Goal: Use online tool/utility: Utilize a website feature to perform a specific function

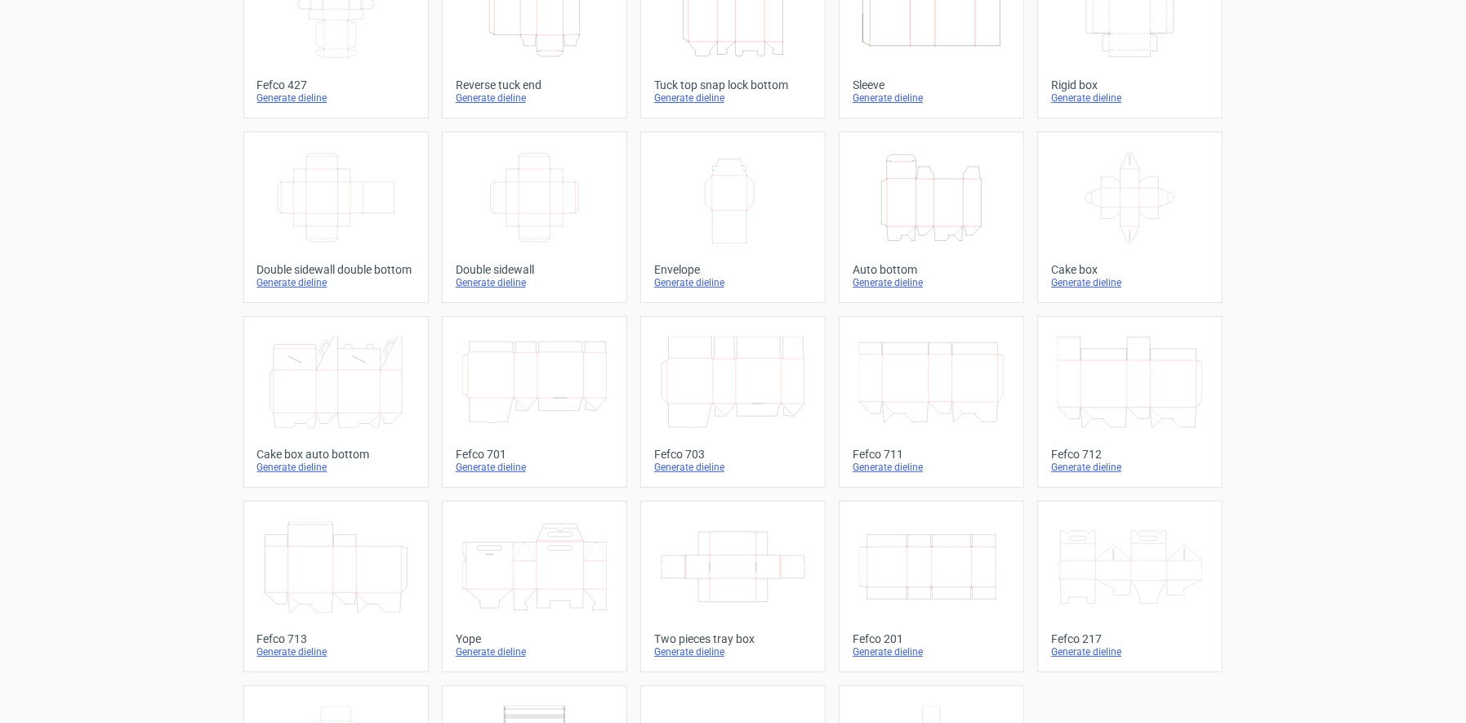
scroll to position [245, 0]
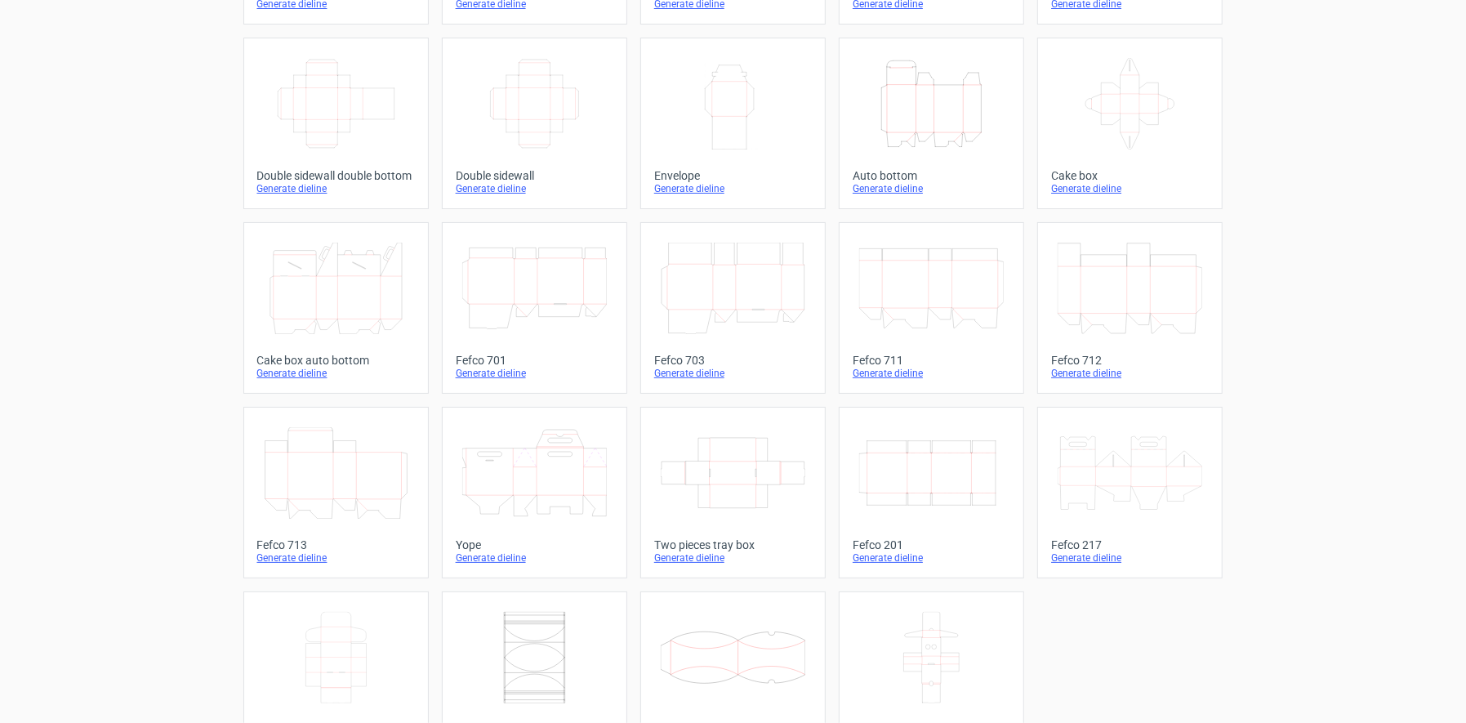
click at [734, 480] on icon at bounding box center [733, 472] width 145 height 91
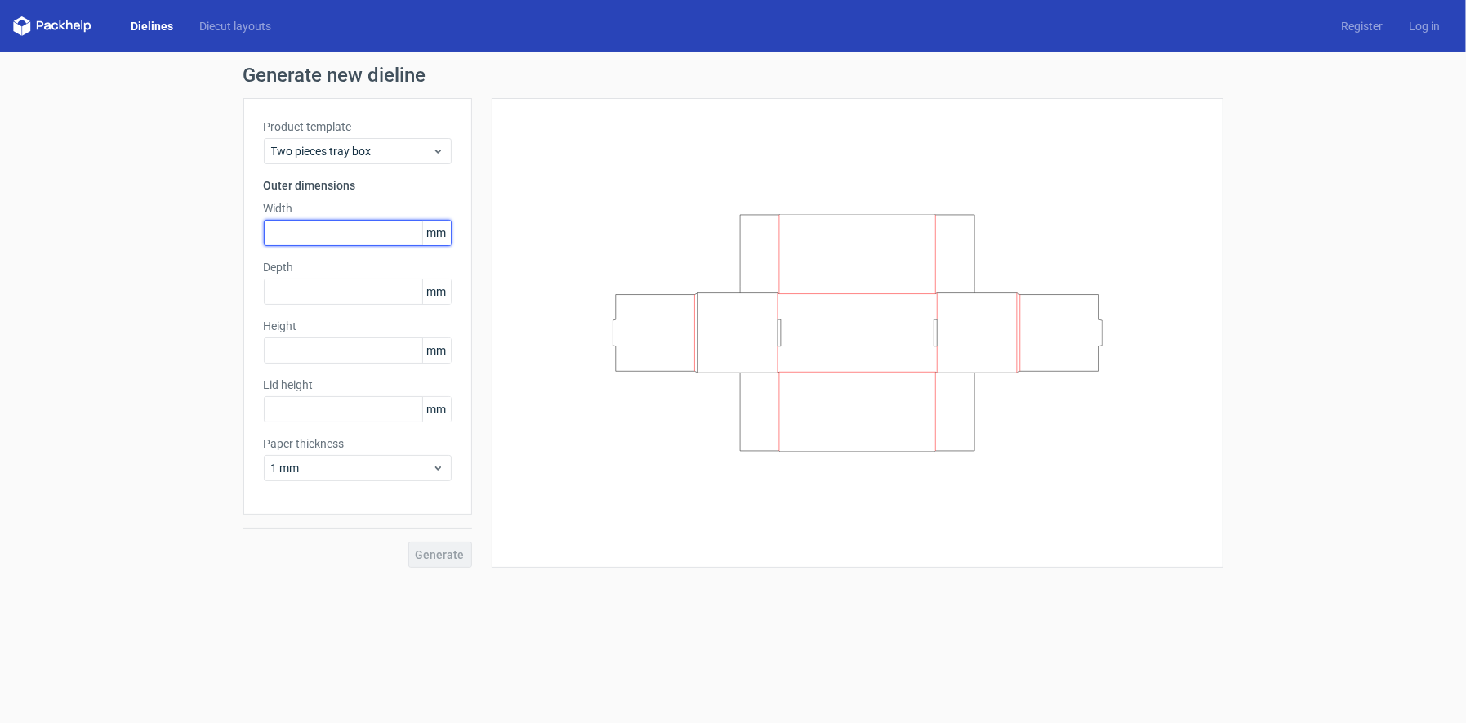
click at [330, 232] on input "text" at bounding box center [358, 233] width 188 height 26
click at [420, 148] on span "Two pieces tray box" at bounding box center [351, 151] width 161 height 16
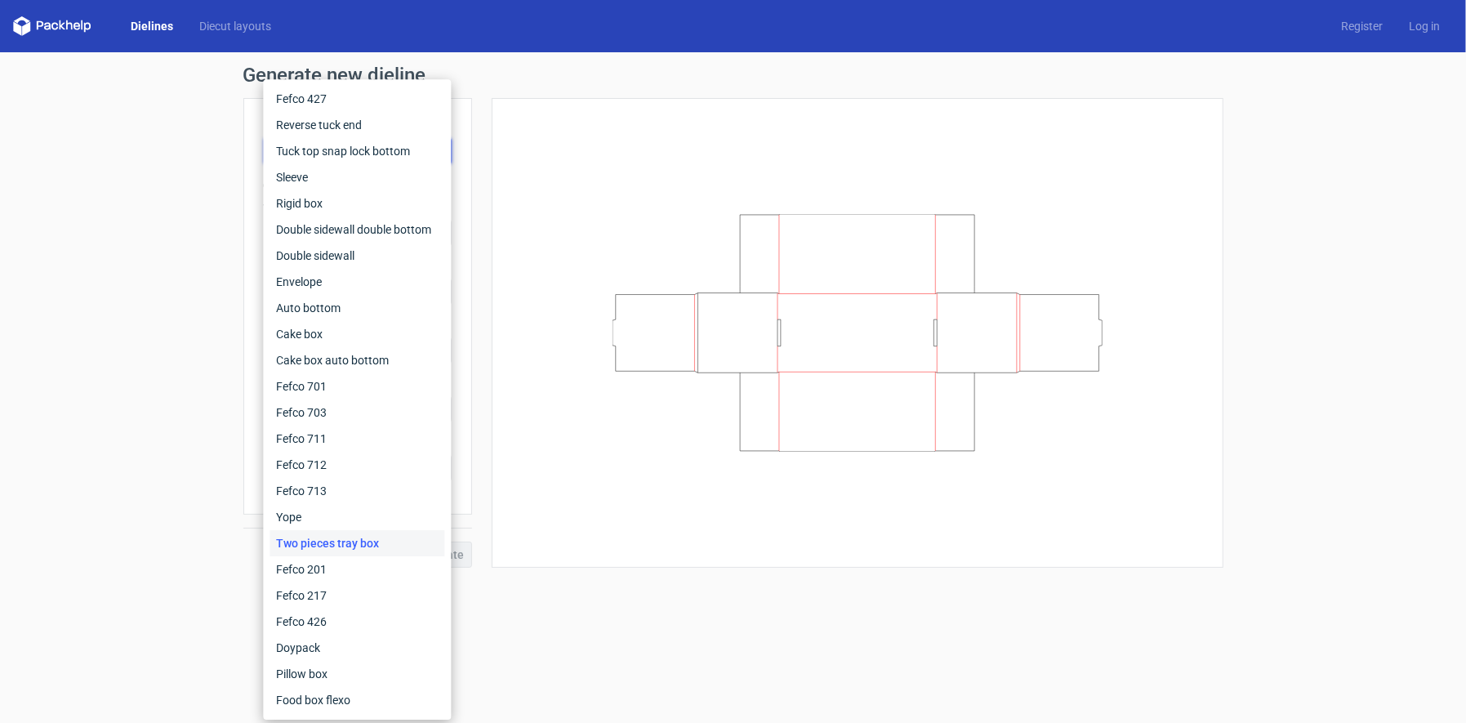
click at [580, 193] on div at bounding box center [857, 332] width 691 height 429
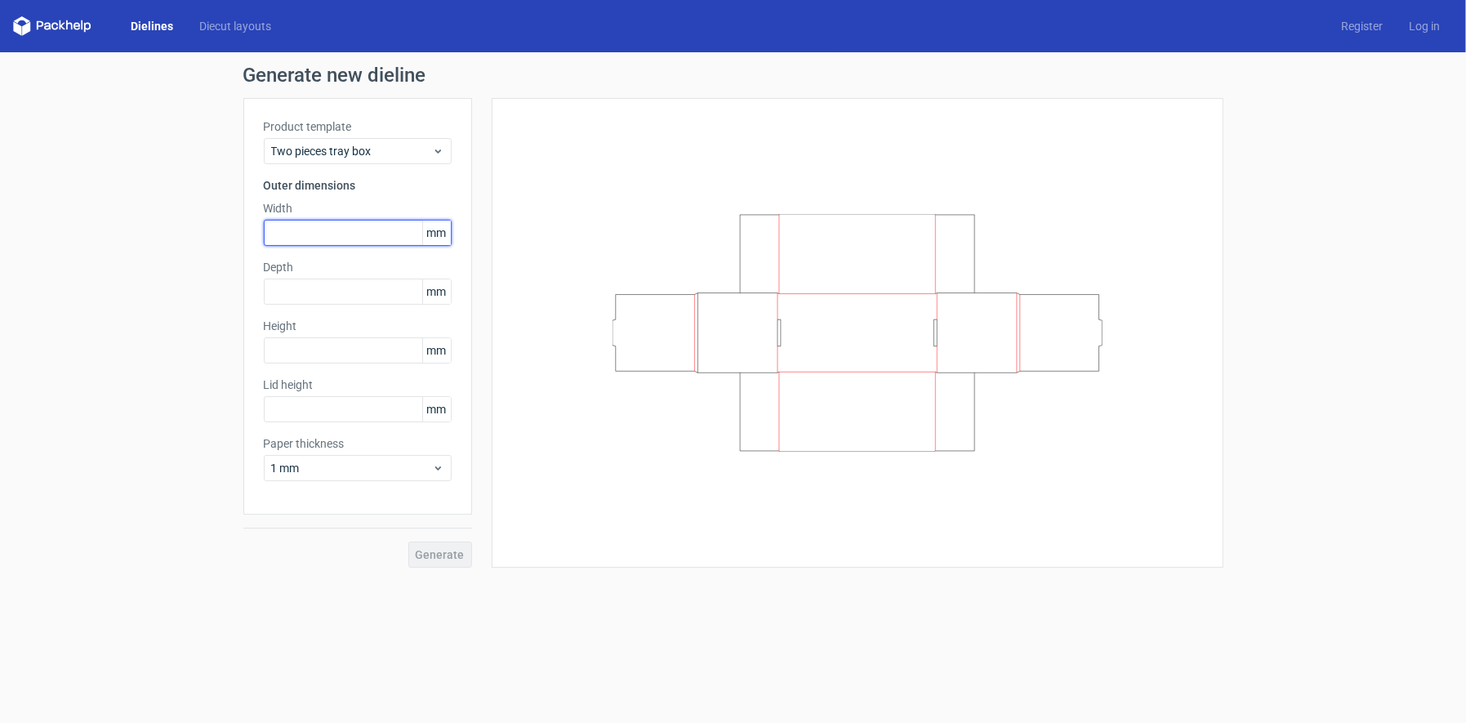
click at [320, 222] on input "text" at bounding box center [358, 233] width 188 height 26
type input "170"
click at [335, 349] on input "text" at bounding box center [358, 350] width 188 height 26
type input "35"
click at [305, 297] on input "text" at bounding box center [358, 291] width 188 height 26
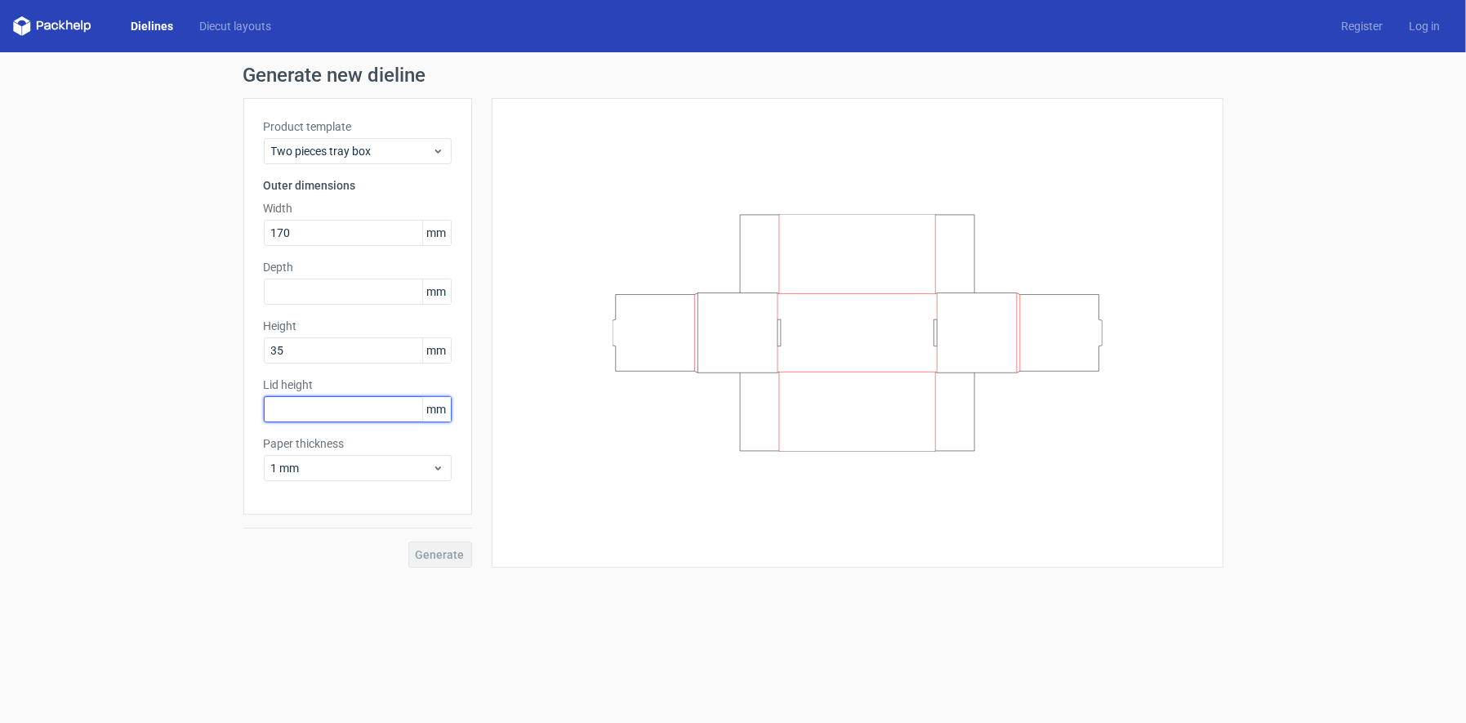
click at [292, 407] on input "text" at bounding box center [358, 409] width 188 height 26
click at [291, 300] on input "text" at bounding box center [358, 291] width 188 height 26
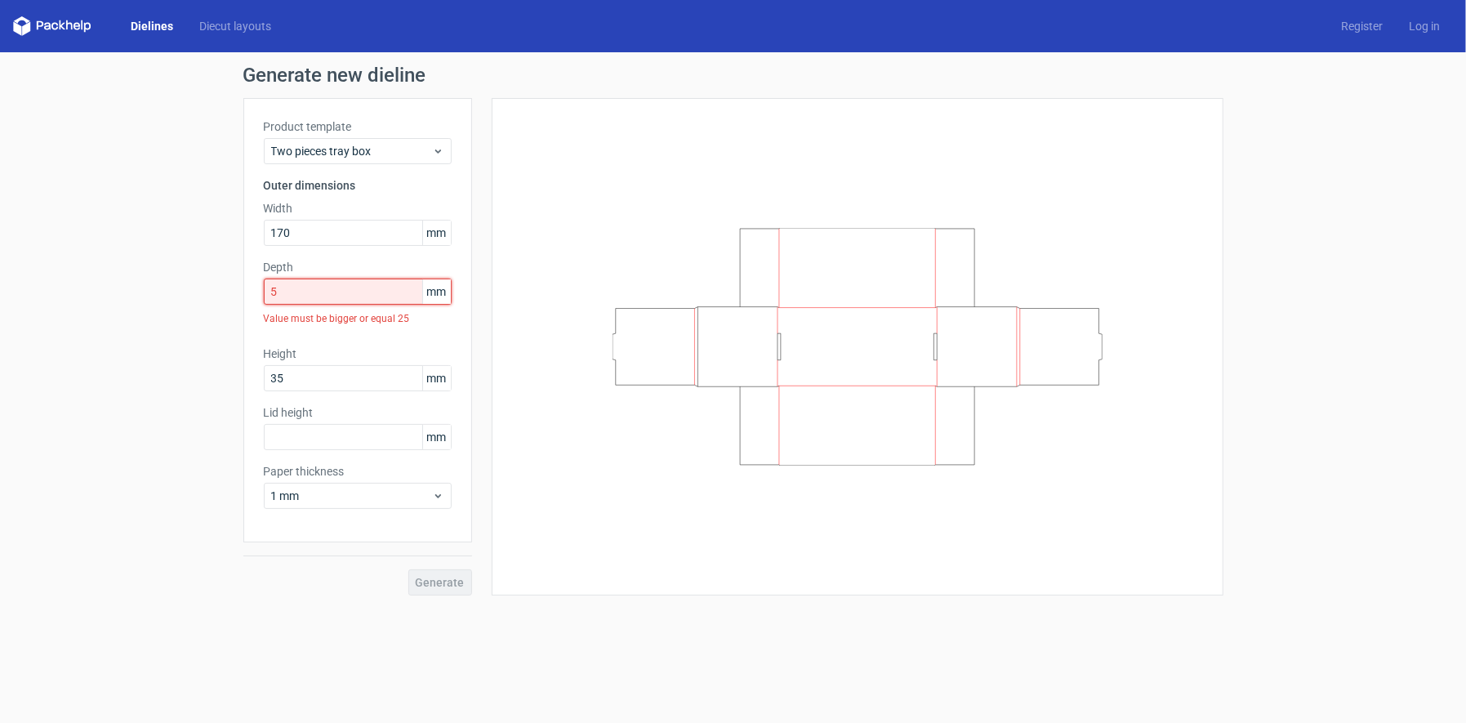
drag, startPoint x: 300, startPoint y: 296, endPoint x: 191, endPoint y: 300, distance: 109.5
click at [191, 300] on div "Generate new dieline Product template Two pieces tray box Outer dimensions Widt…" at bounding box center [733, 330] width 1466 height 556
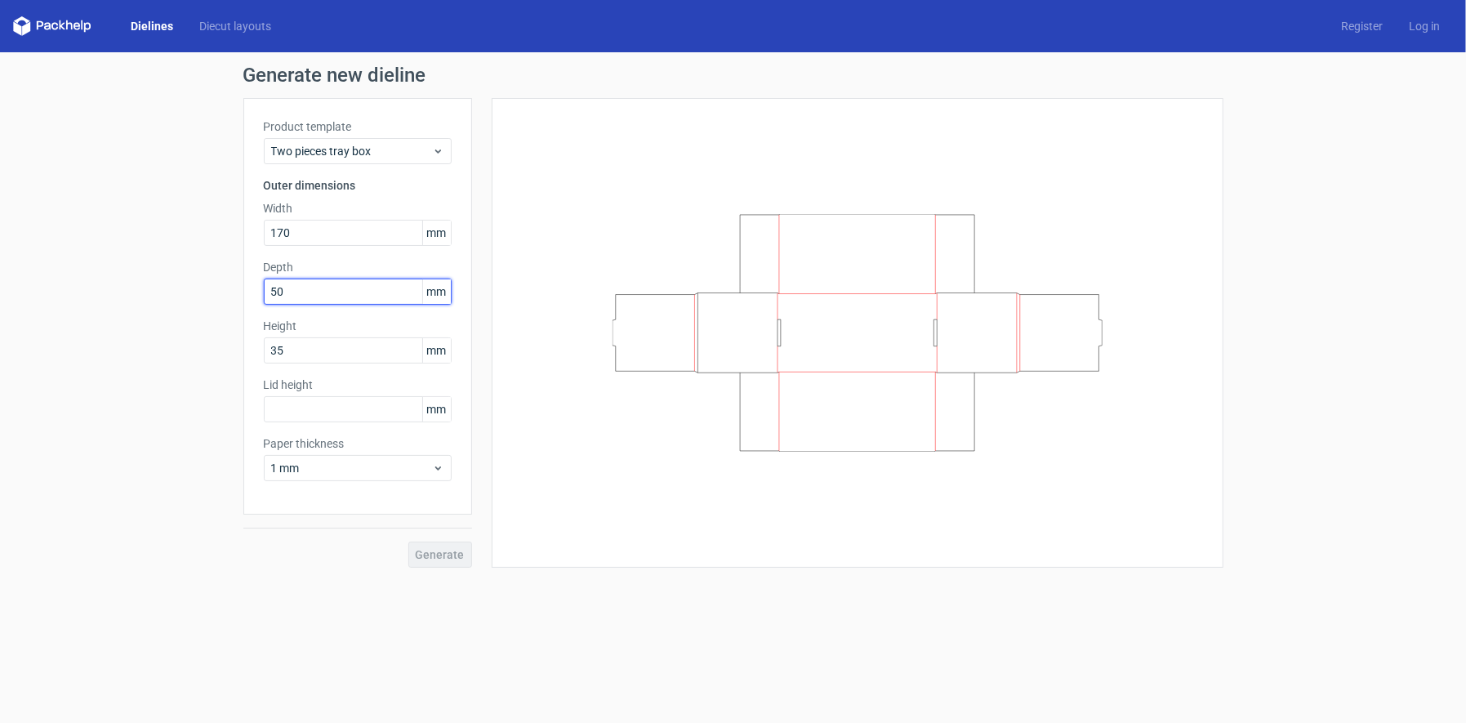
type input "50"
click at [429, 551] on div "Generate" at bounding box center [357, 540] width 229 height 53
click at [312, 408] on input "text" at bounding box center [358, 409] width 188 height 26
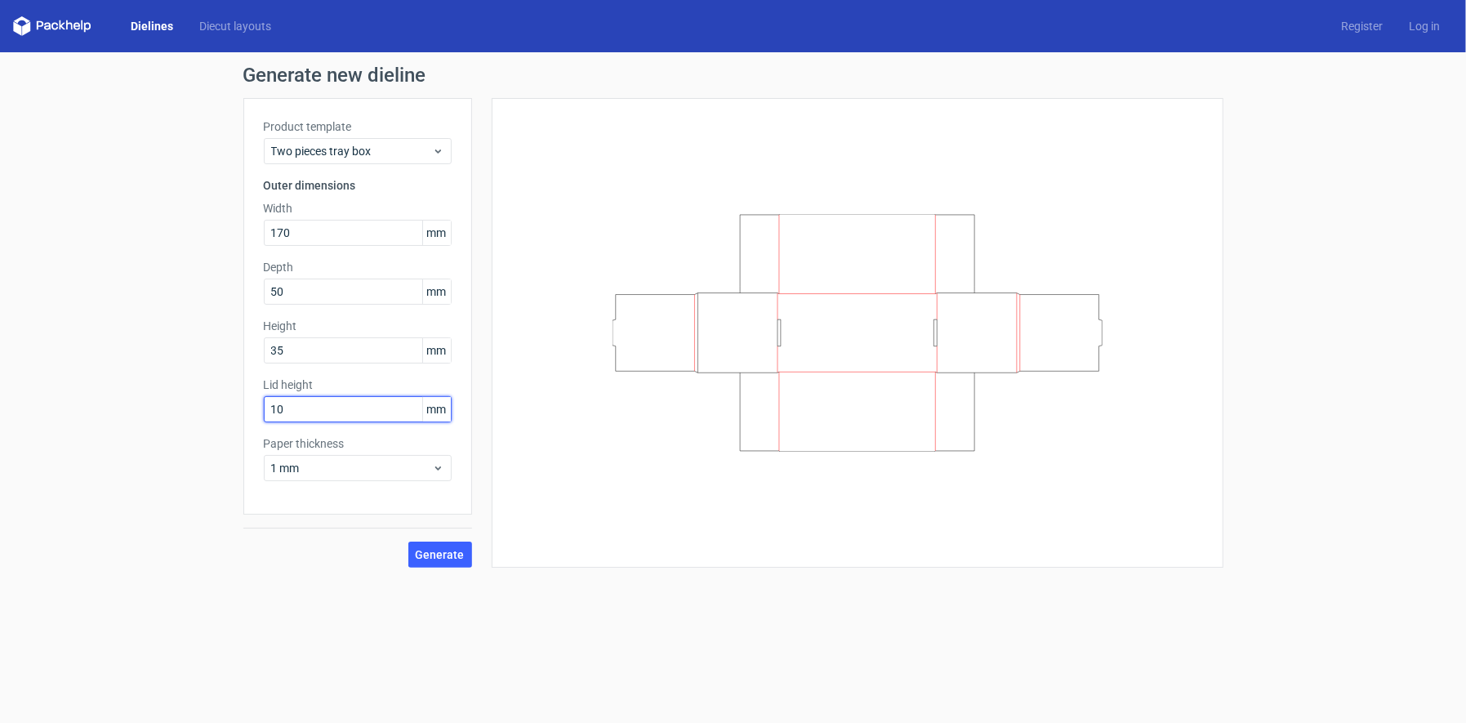
type input "10"
click at [429, 549] on span "Generate" at bounding box center [440, 554] width 49 height 11
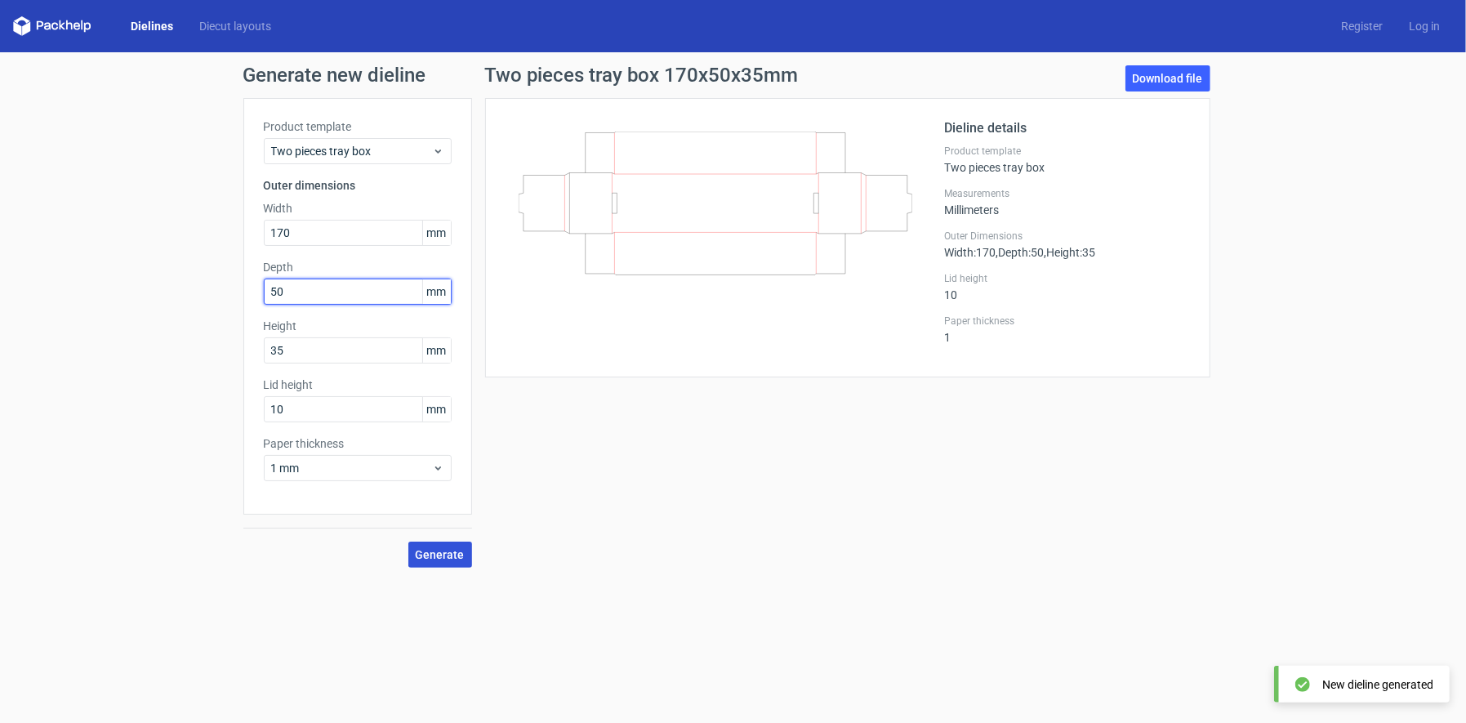
drag, startPoint x: 316, startPoint y: 294, endPoint x: 111, endPoint y: 327, distance: 207.5
click at [111, 327] on div "Generate new dieline Product template Two pieces tray box Outer dimensions Widt…" at bounding box center [733, 316] width 1466 height 528
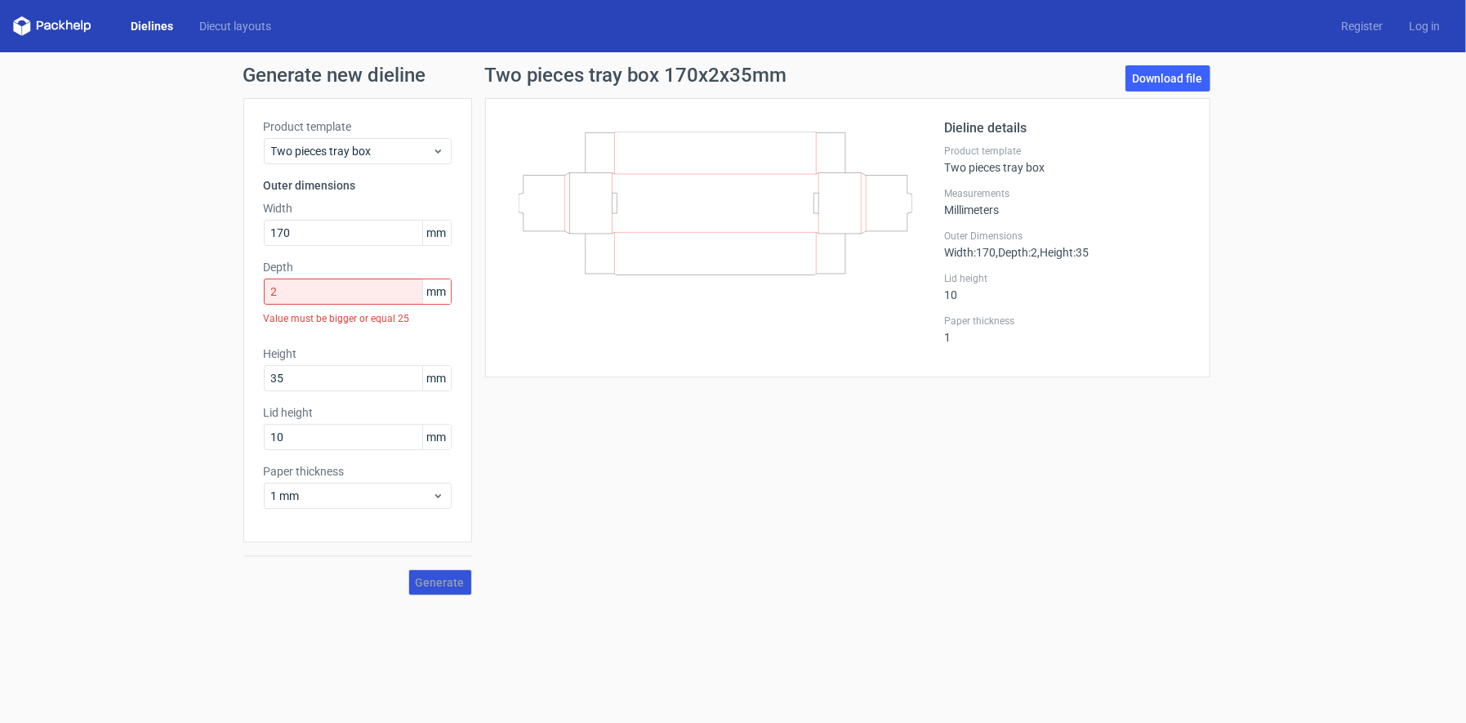
click at [448, 559] on div "Generate" at bounding box center [357, 568] width 229 height 53
click at [443, 583] on div "Generate" at bounding box center [357, 568] width 229 height 53
click at [430, 576] on div "Generate" at bounding box center [357, 568] width 229 height 53
click at [305, 305] on div "Value must be bigger or equal 25" at bounding box center [358, 319] width 188 height 28
click at [303, 290] on input "2" at bounding box center [358, 291] width 188 height 26
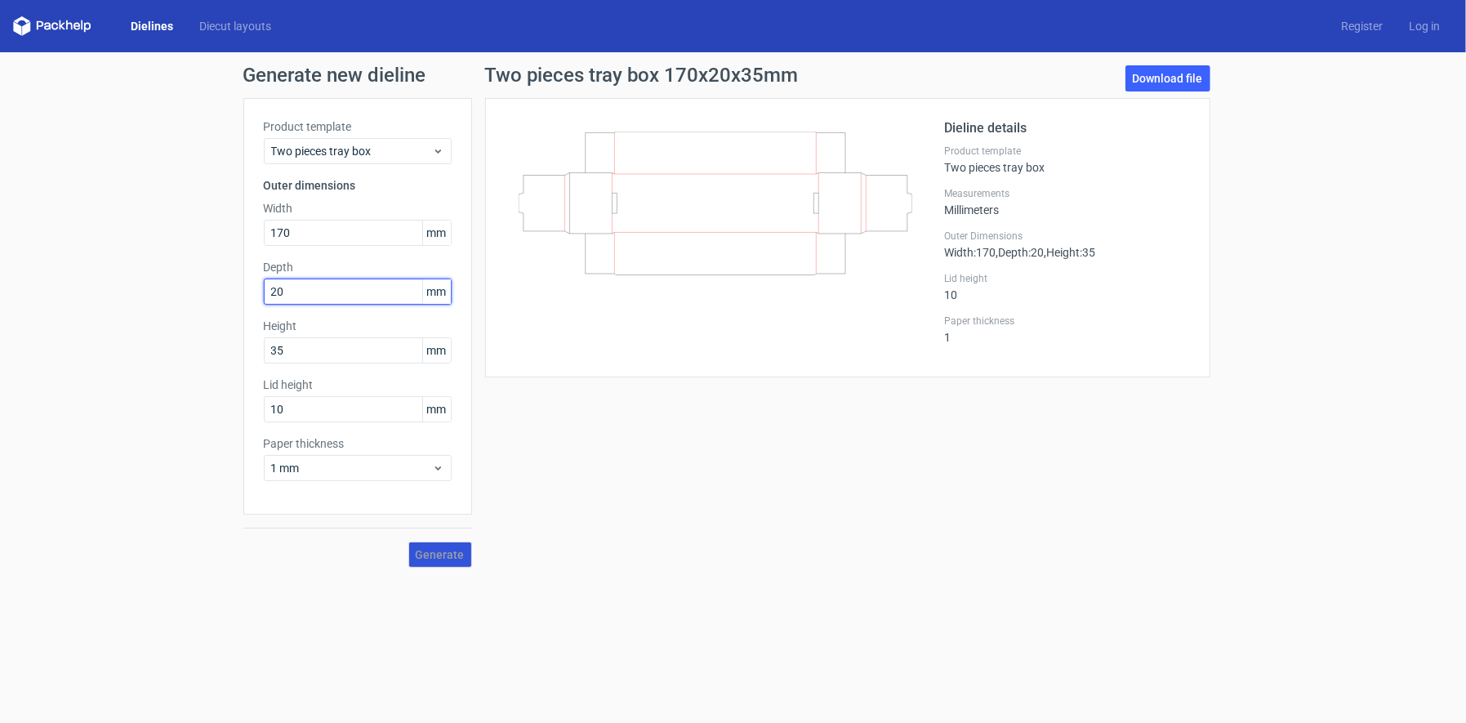
drag, startPoint x: 303, startPoint y: 290, endPoint x: 0, endPoint y: 344, distance: 307.7
click at [0, 344] on div "Generate new dieline Product template Two pieces tray box Outer dimensions Widt…" at bounding box center [733, 316] width 1466 height 528
type input "25"
click at [456, 554] on span "Generate" at bounding box center [440, 554] width 49 height 11
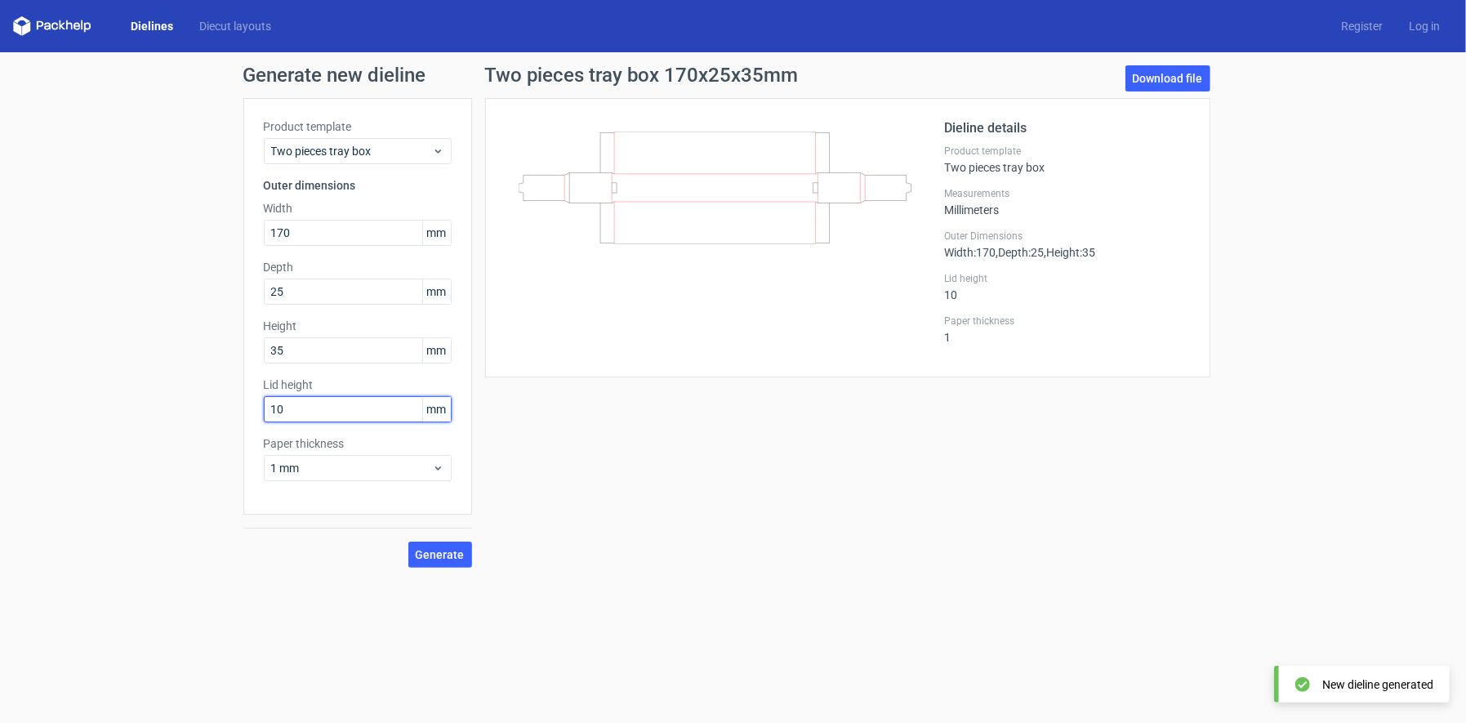
drag, startPoint x: 305, startPoint y: 412, endPoint x: 88, endPoint y: 450, distance: 220.4
click at [88, 450] on div "Generate new dieline Product template Two pieces tray box Outer dimensions Widt…" at bounding box center [733, 316] width 1466 height 528
click at [430, 557] on span "Generate" at bounding box center [440, 554] width 49 height 11
click at [444, 553] on span "Generate" at bounding box center [440, 554] width 49 height 11
drag, startPoint x: 303, startPoint y: 410, endPoint x: 131, endPoint y: 465, distance: 181.0
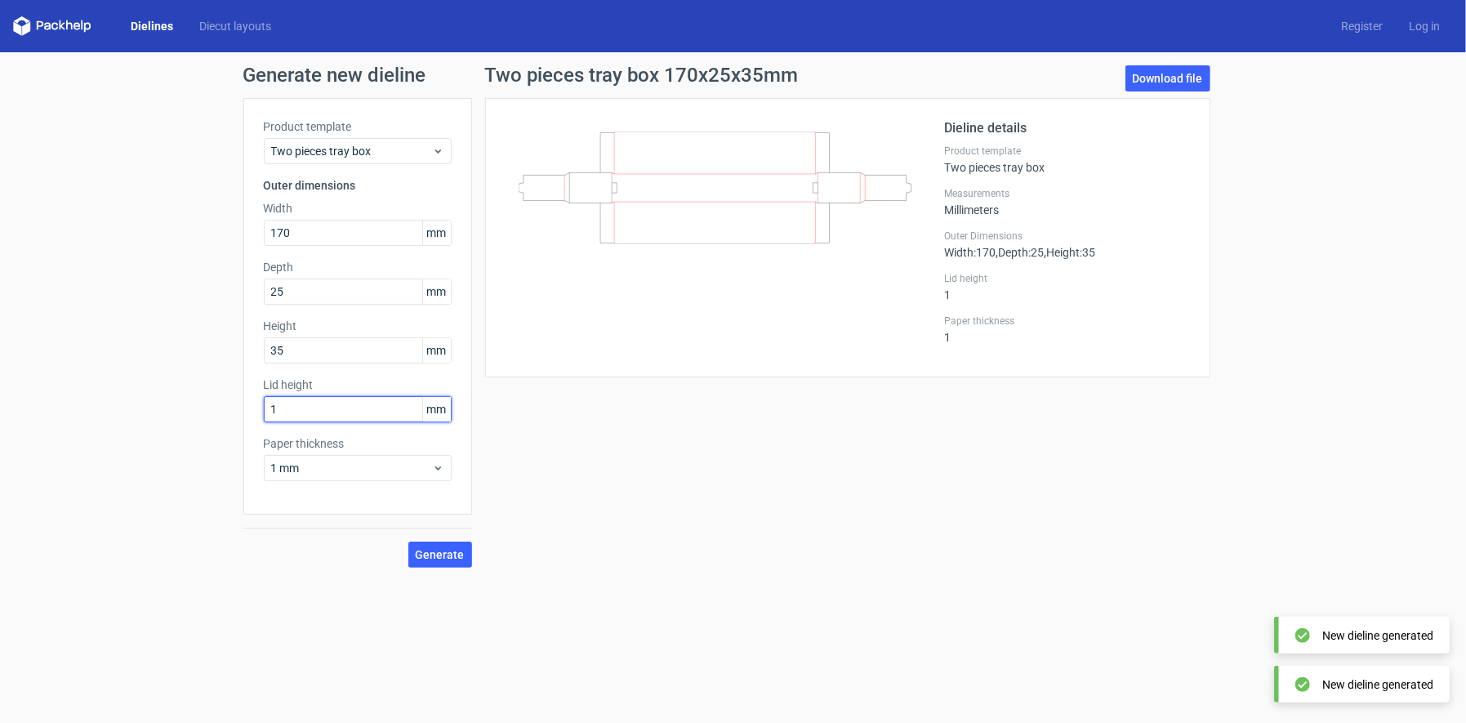
click at [131, 465] on div "Generate new dieline Product template Two pieces tray box Outer dimensions Widt…" at bounding box center [733, 316] width 1466 height 528
click at [440, 565] on button "Generate" at bounding box center [440, 554] width 64 height 26
click at [448, 555] on span "Generate" at bounding box center [440, 554] width 49 height 11
drag, startPoint x: 309, startPoint y: 409, endPoint x: 136, endPoint y: 421, distance: 172.7
click at [136, 421] on div "Generate new dieline Product template Two pieces tray box Outer dimensions Widt…" at bounding box center [733, 316] width 1466 height 528
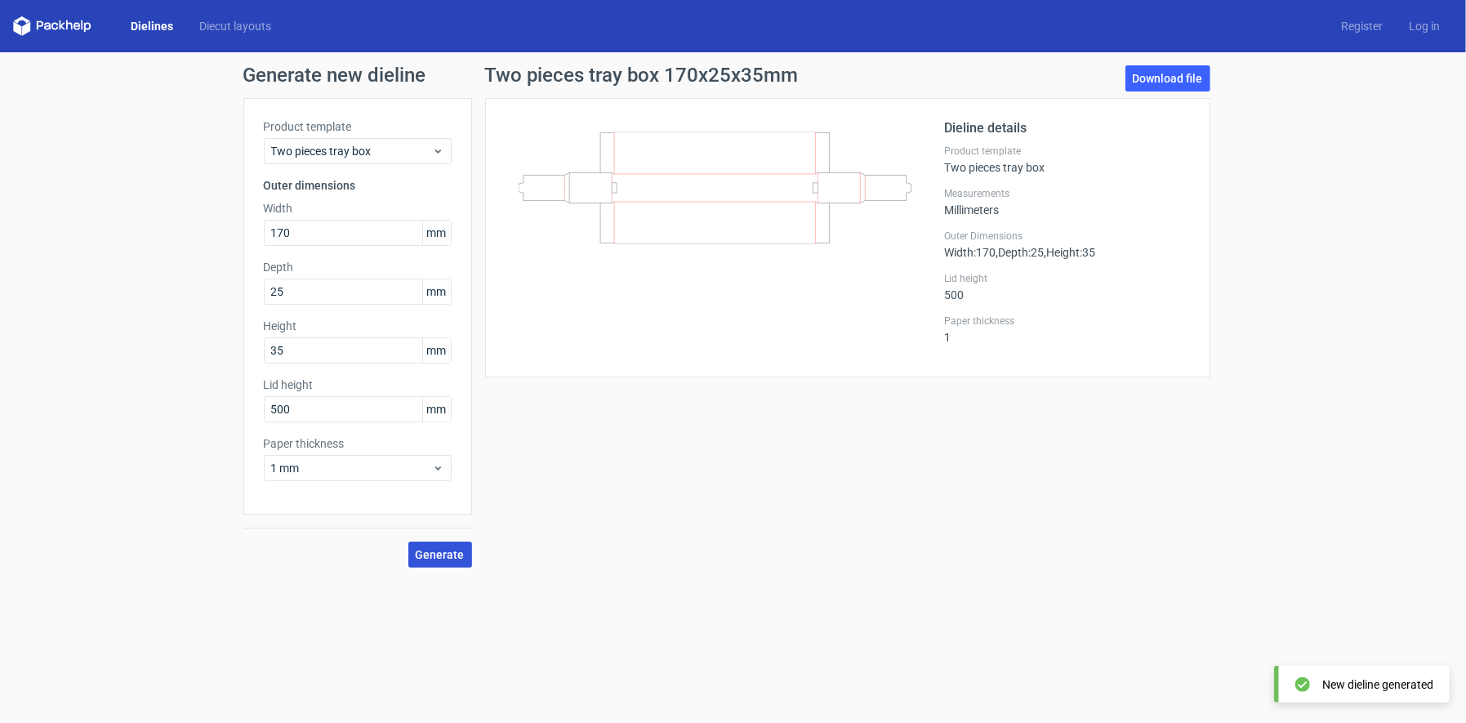
click at [441, 556] on span "Generate" at bounding box center [440, 554] width 49 height 11
drag, startPoint x: 306, startPoint y: 407, endPoint x: 139, endPoint y: 435, distance: 169.7
click at [139, 435] on div "Generate new dieline Product template Two pieces tray box Outer dimensions Widt…" at bounding box center [733, 316] width 1466 height 528
type input "10"
click at [448, 554] on span "Generate" at bounding box center [440, 554] width 49 height 11
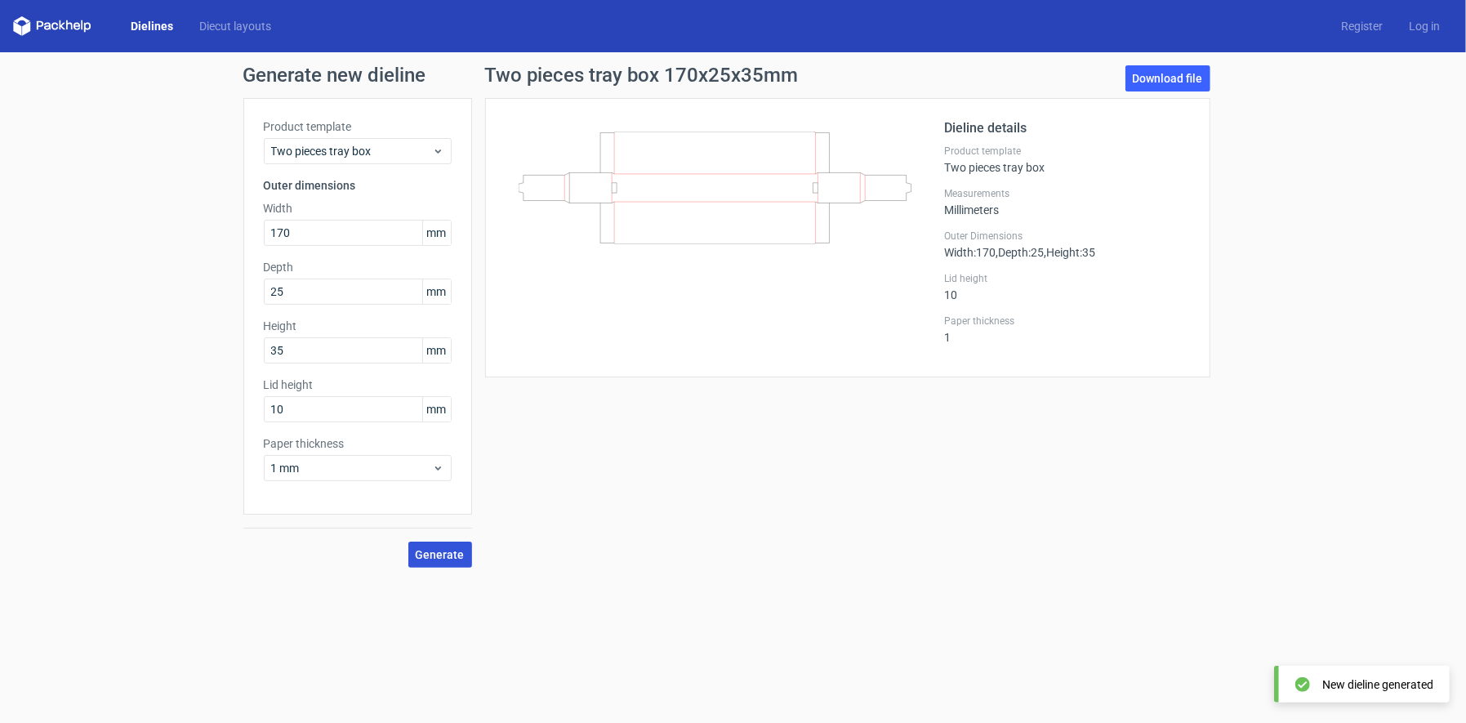
click at [448, 554] on span "Generate" at bounding box center [440, 554] width 49 height 11
click at [448, 554] on circle at bounding box center [440, 553] width 22 height 22
click at [448, 554] on circle at bounding box center [439, 554] width 19 height 19
click at [448, 554] on circle at bounding box center [439, 553] width 20 height 20
click at [448, 554] on circle at bounding box center [440, 554] width 24 height 24
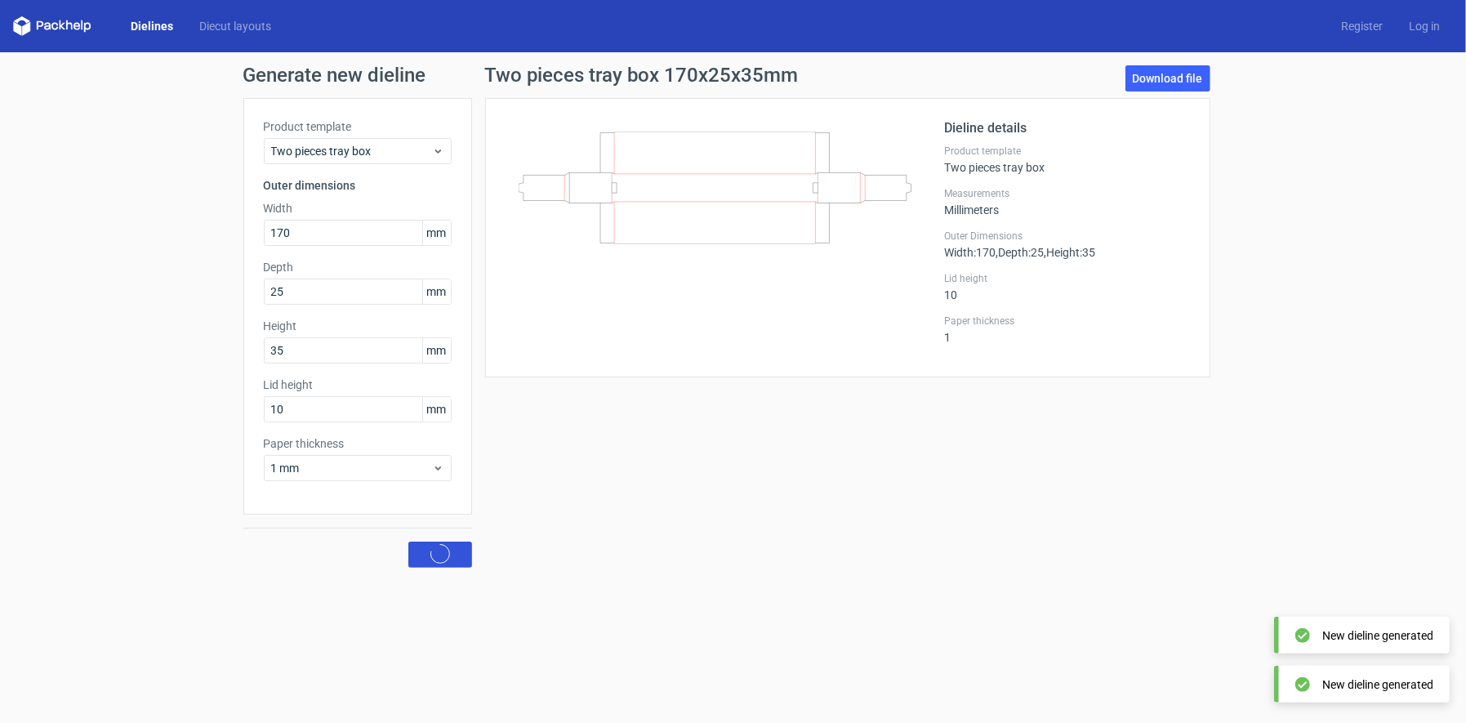
click at [448, 554] on circle at bounding box center [439, 553] width 25 height 25
click at [448, 554] on span "Generate" at bounding box center [440, 554] width 49 height 11
click at [448, 554] on circle at bounding box center [439, 554] width 19 height 19
click at [448, 554] on circle at bounding box center [440, 553] width 22 height 22
click at [448, 554] on circle at bounding box center [439, 553] width 21 height 21
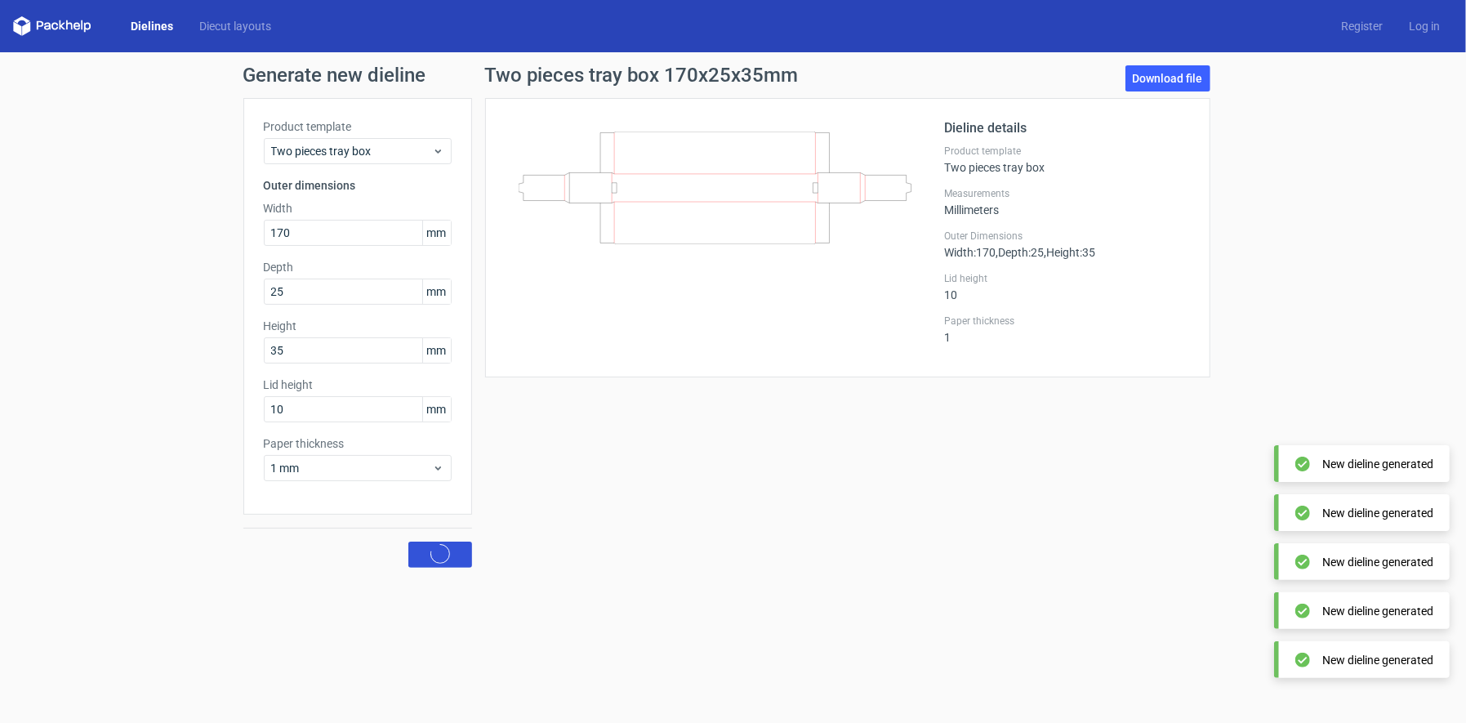
click at [448, 554] on circle at bounding box center [439, 554] width 19 height 19
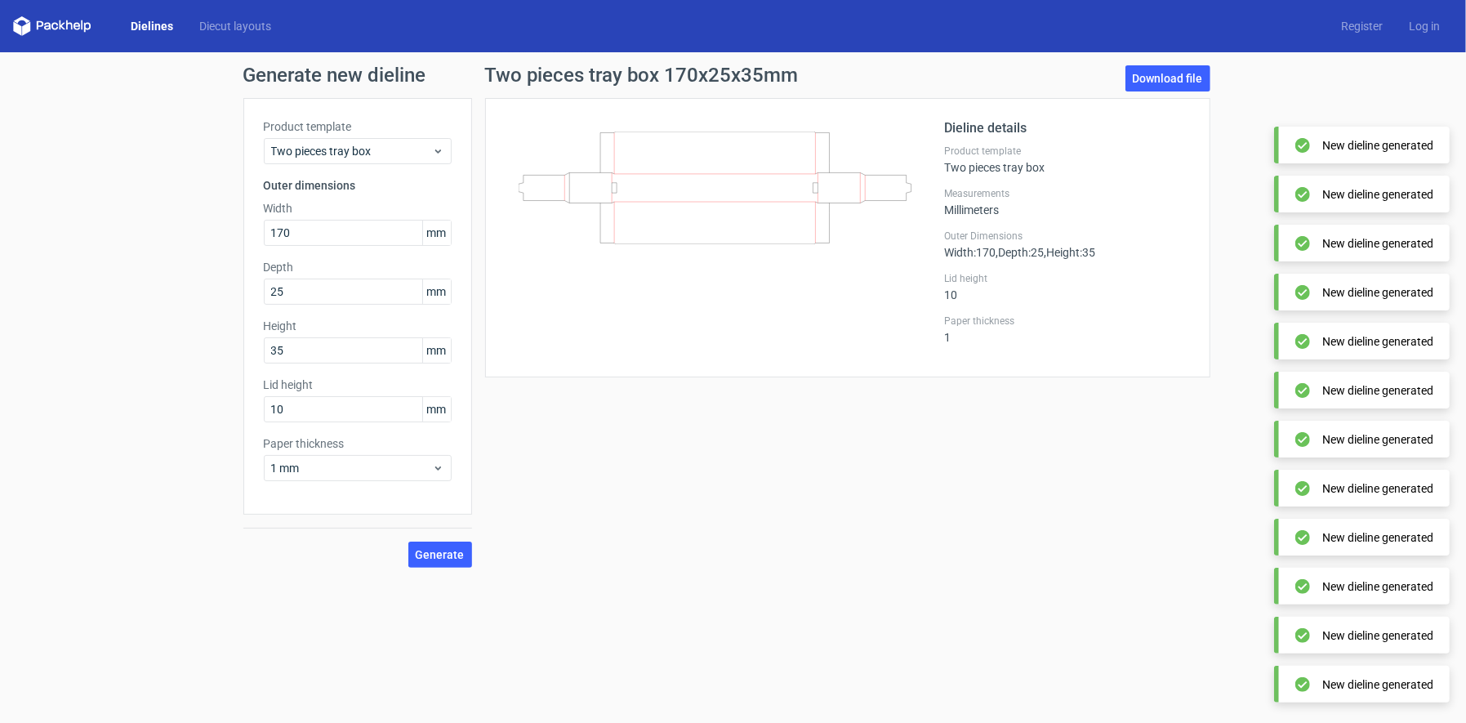
click at [764, 243] on icon "200x150x50" at bounding box center [715, 187] width 394 height 113
